Goal: Task Accomplishment & Management: Manage account settings

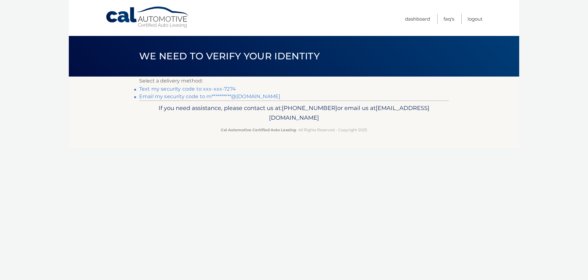
click at [259, 96] on link "**********" at bounding box center [209, 97] width 141 height 6
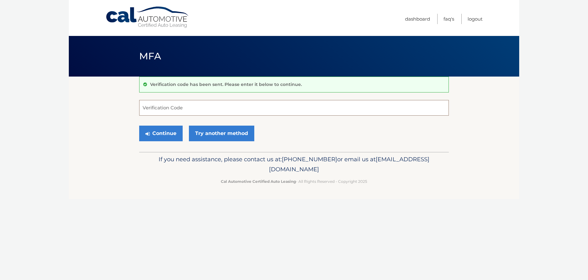
click at [183, 111] on input "Verification Code" at bounding box center [294, 108] width 310 height 16
paste input "216102"
type input "216102"
click at [162, 137] on button "Continue" at bounding box center [160, 134] width 43 height 16
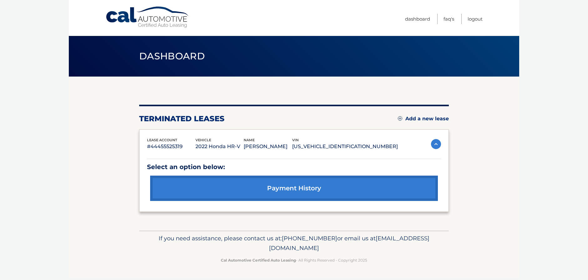
click at [435, 143] on img at bounding box center [436, 144] width 10 height 10
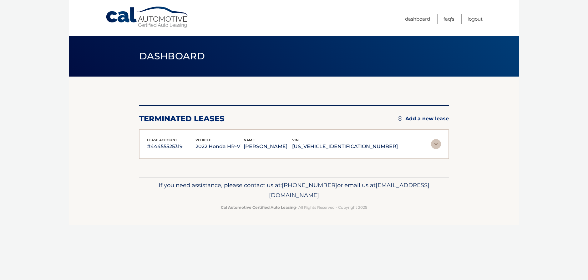
click at [435, 143] on img at bounding box center [436, 144] width 10 height 10
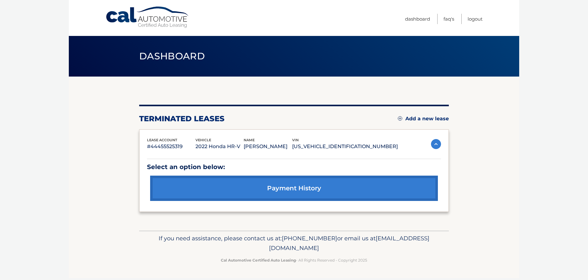
click at [308, 187] on link "payment history" at bounding box center [294, 188] width 288 height 25
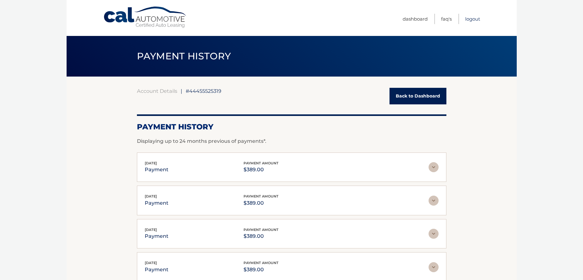
click at [469, 16] on link "Logout" at bounding box center [473, 19] width 15 height 10
